Goal: Task Accomplishment & Management: Use online tool/utility

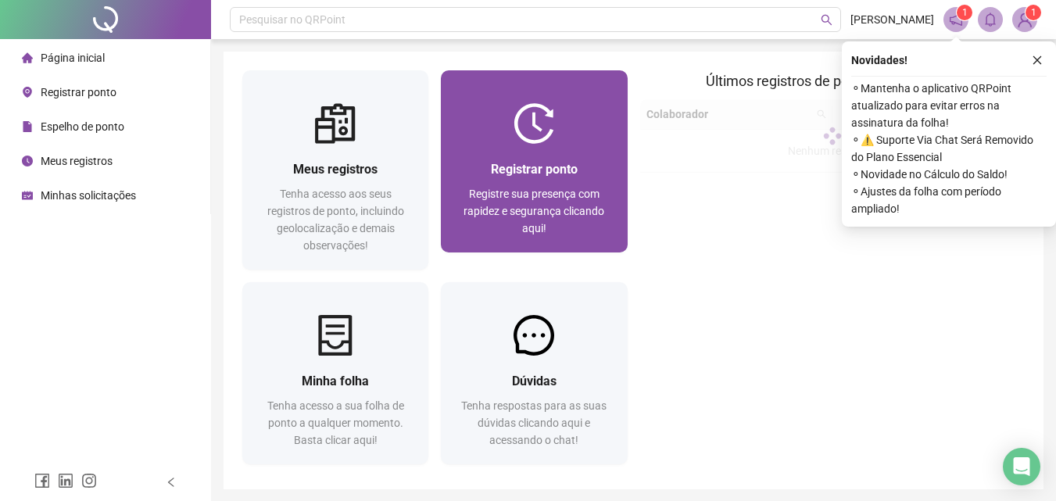
click at [531, 157] on div "Registrar ponto Registre sua presença com rapidez e segurança clicando aqui!" at bounding box center [534, 198] width 186 height 109
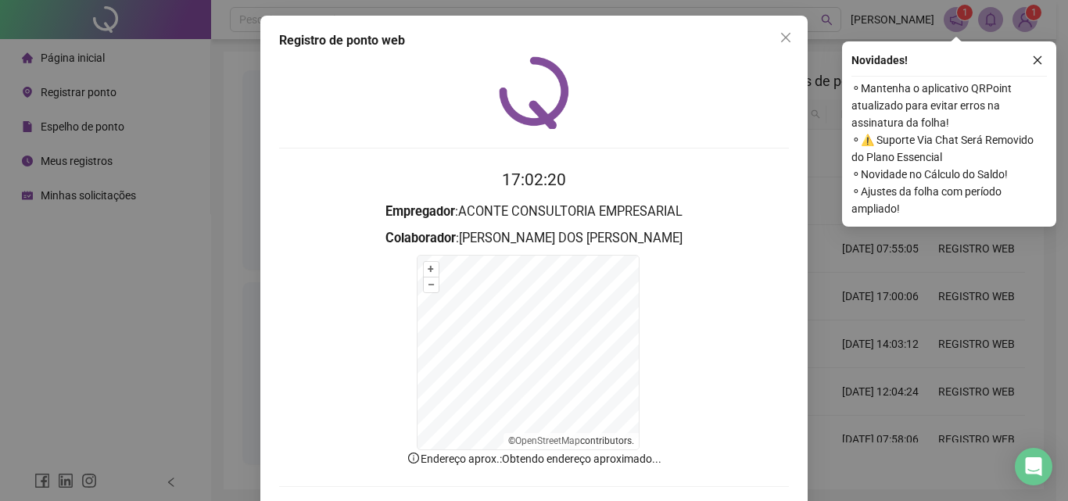
scroll to position [70, 0]
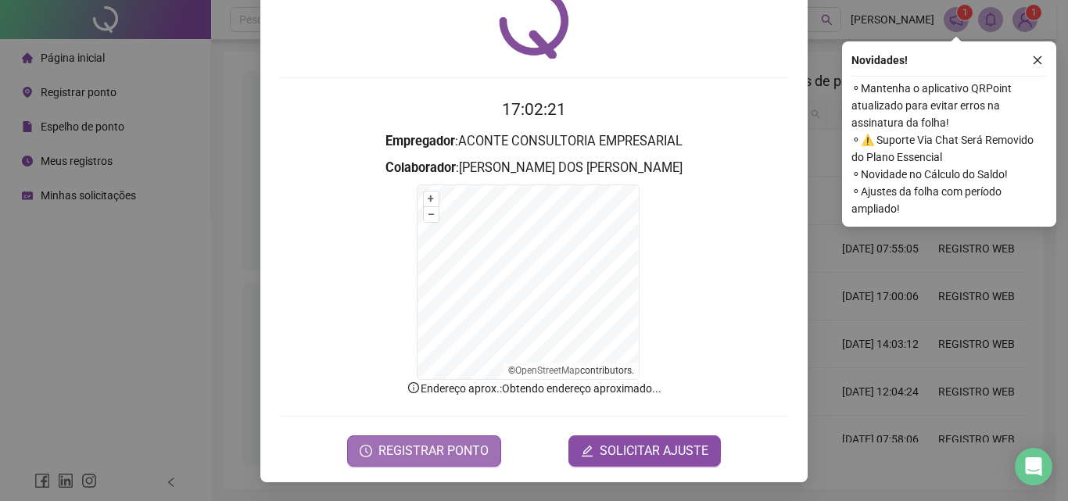
click at [422, 457] on span "REGISTRAR PONTO" at bounding box center [433, 451] width 110 height 19
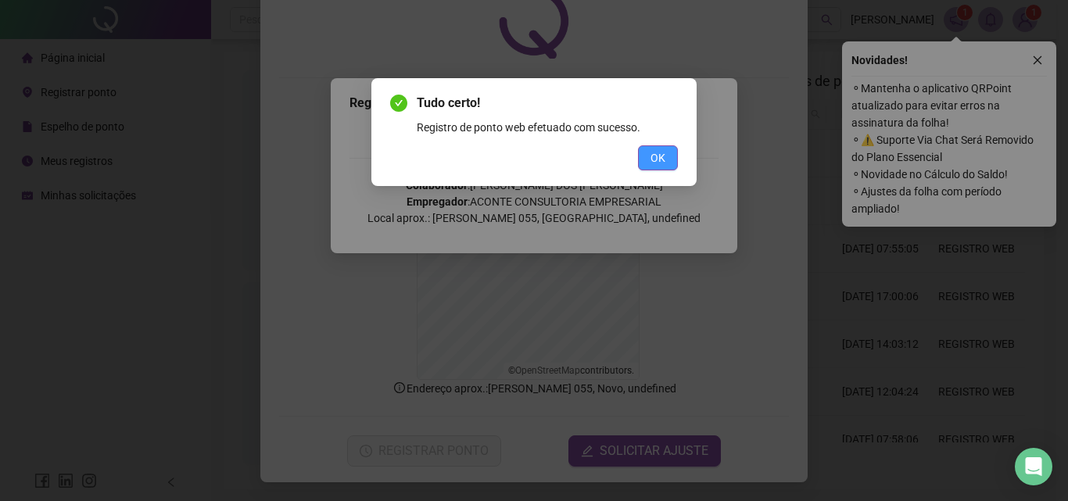
click at [661, 157] on span "OK" at bounding box center [657, 157] width 15 height 17
